Goal: Navigation & Orientation: Find specific page/section

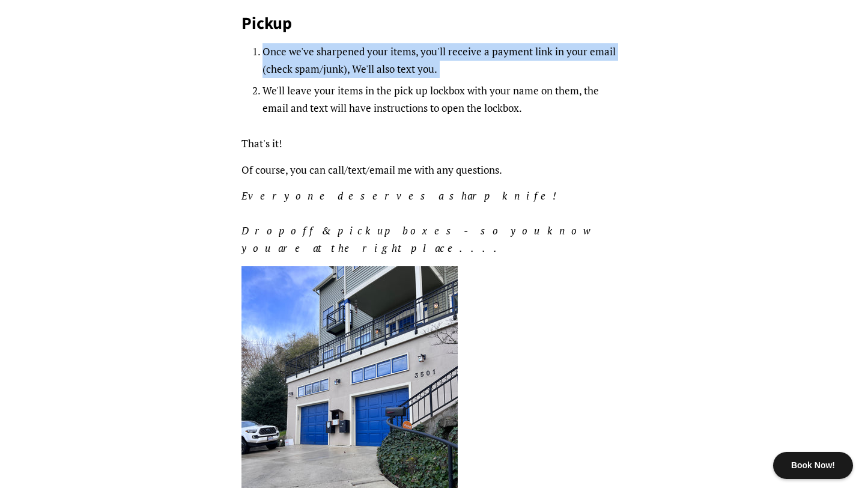
scroll to position [433, 0]
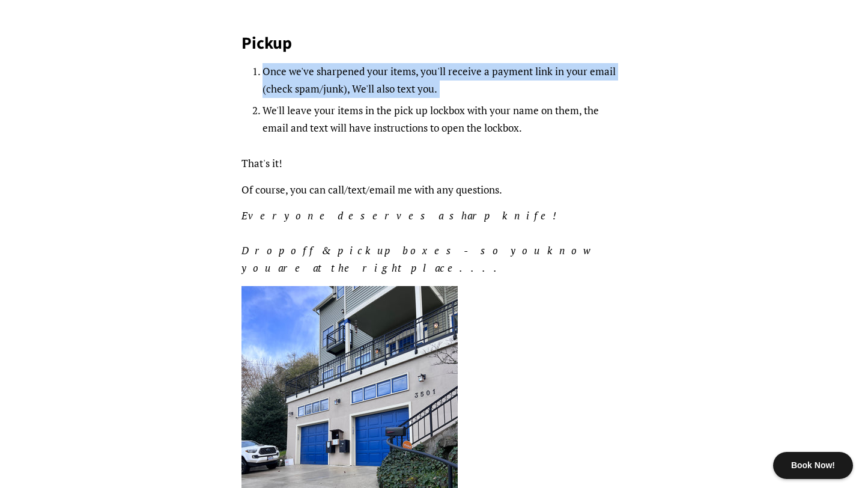
click at [389, 190] on p "Of course, you can call/text/email me with any questions." at bounding box center [433, 189] width 383 height 17
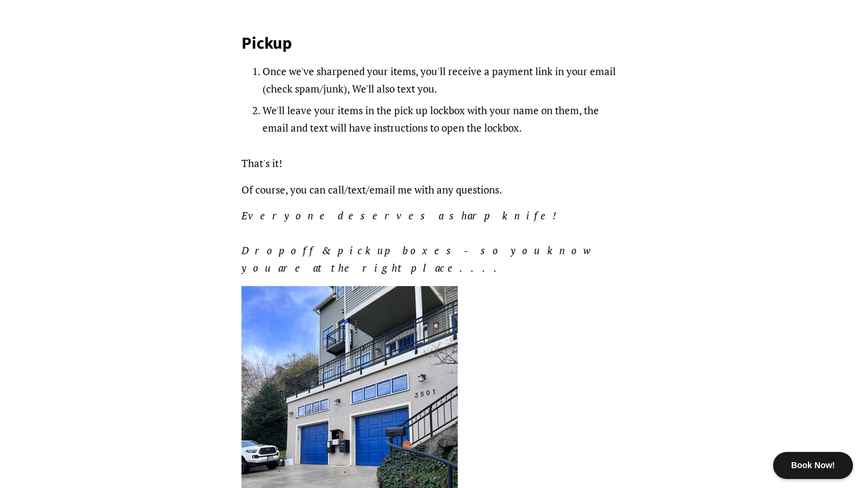
click at [389, 190] on p "Of course, you can call/text/email me with any questions." at bounding box center [433, 189] width 383 height 17
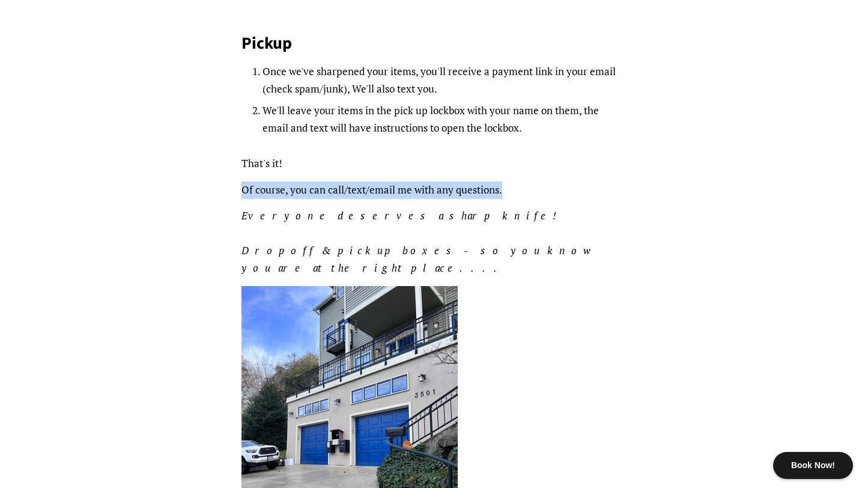
click at [389, 190] on p "Of course, you can call/text/email me with any questions." at bounding box center [433, 189] width 383 height 17
click at [364, 248] on em "Everyone deserves a sharp knife! Dropoff & pickup boxes - so you know you are a…" at bounding box center [419, 242] width 354 height 66
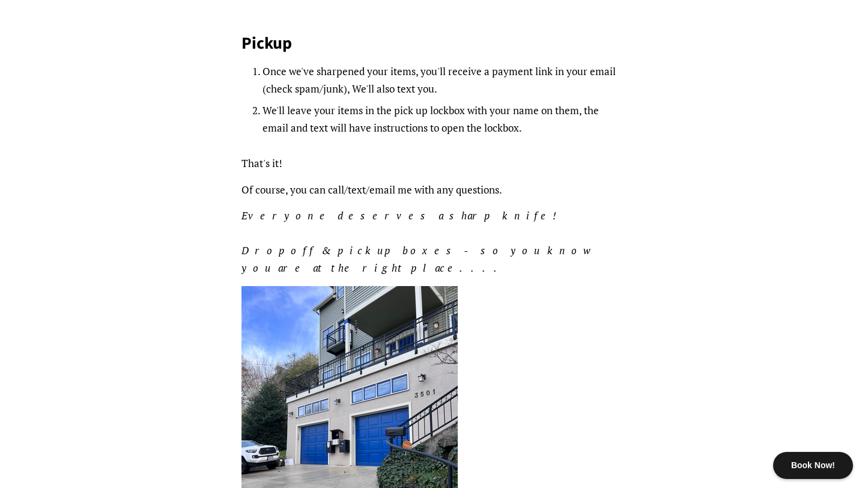
click at [364, 248] on em "Everyone deserves a sharp knife! Dropoff & pickup boxes - so you know you are a…" at bounding box center [419, 242] width 354 height 66
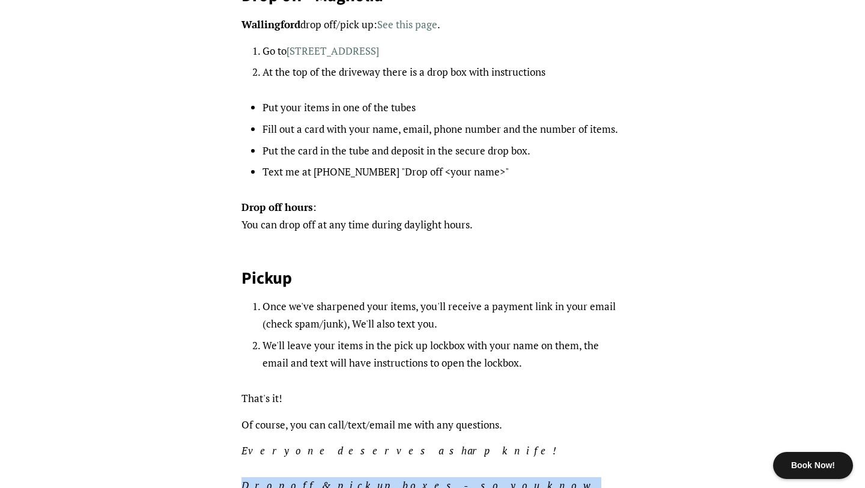
scroll to position [0, 0]
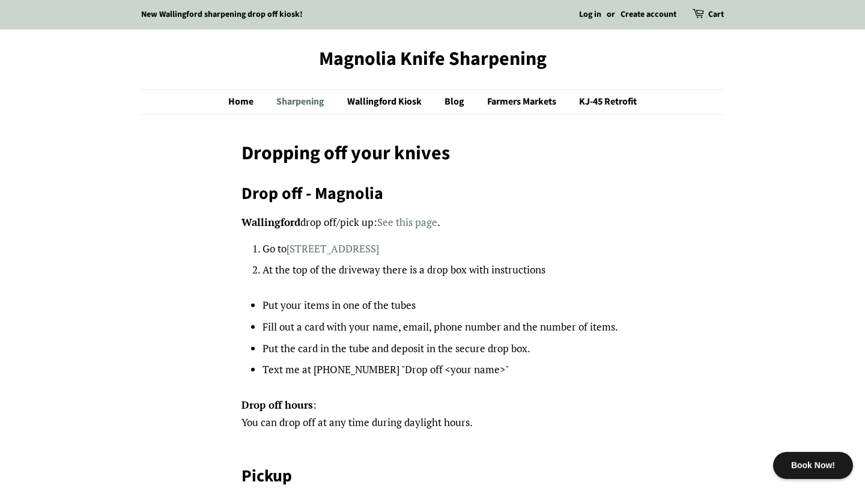
click at [279, 98] on link "Sharpening" at bounding box center [301, 102] width 69 height 25
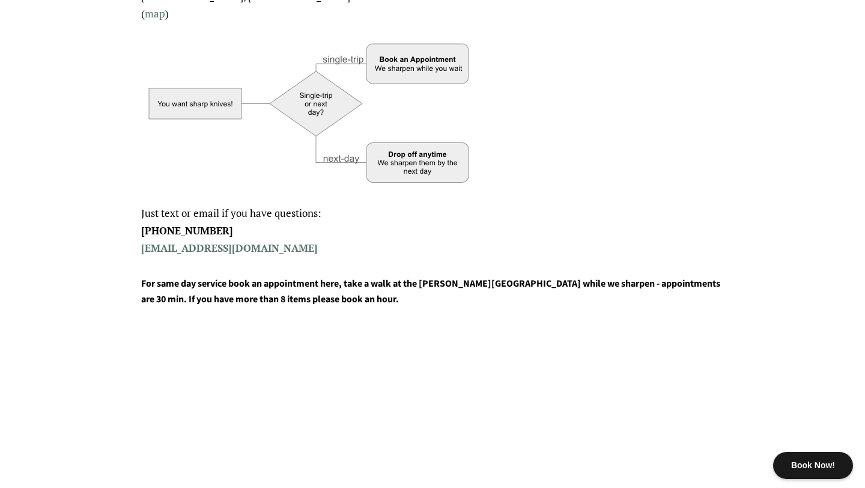
scroll to position [443, 0]
